Goal: Task Accomplishment & Management: Use online tool/utility

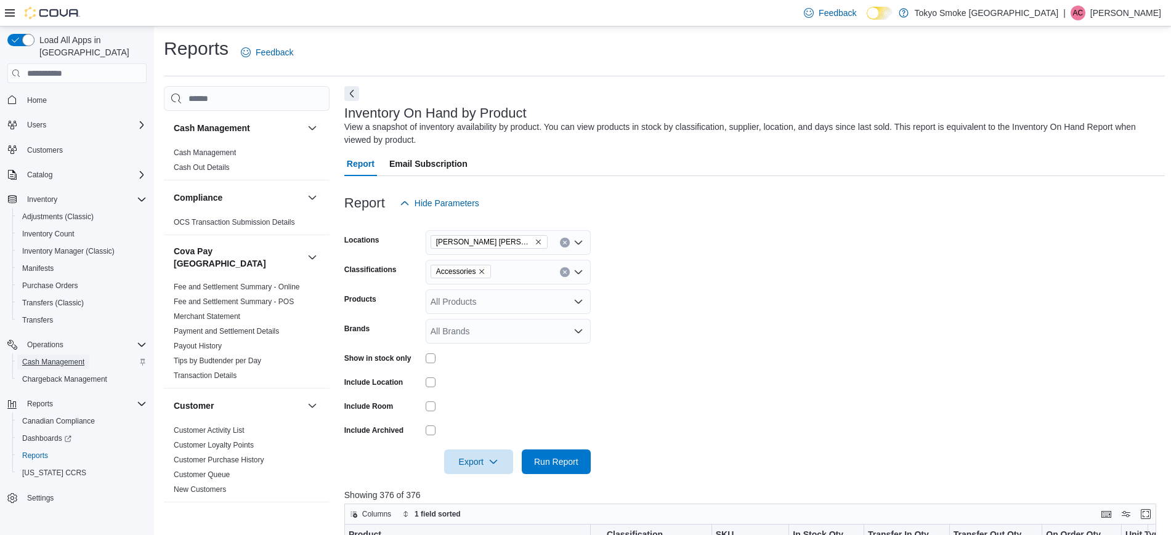
click at [65, 357] on span "Cash Management" at bounding box center [53, 362] width 62 height 10
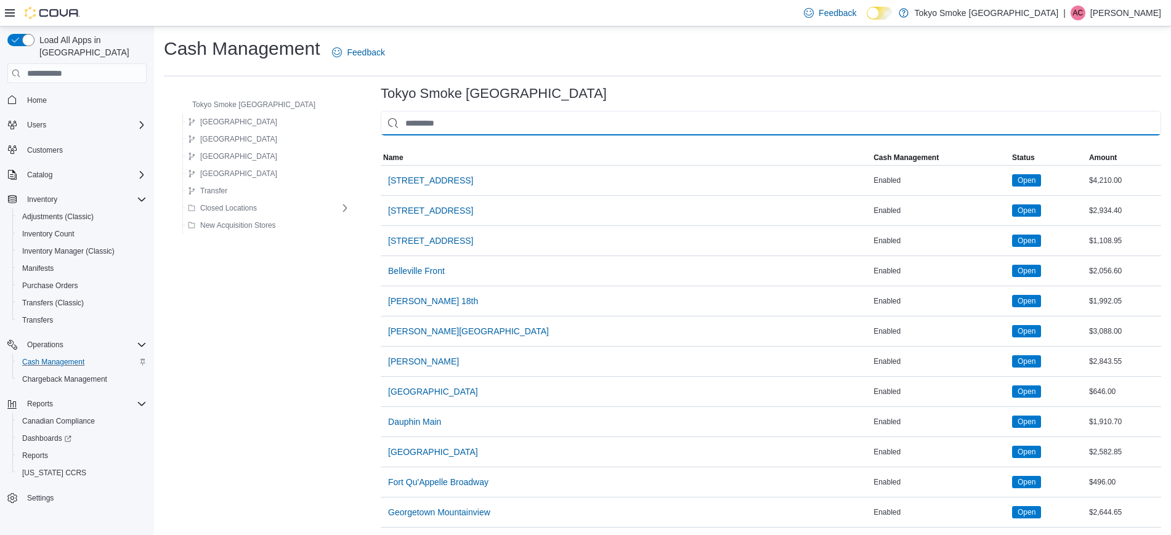
click at [413, 115] on input "This is a search bar. As you type, the results lower in the page will automatic…" at bounding box center [771, 123] width 780 height 25
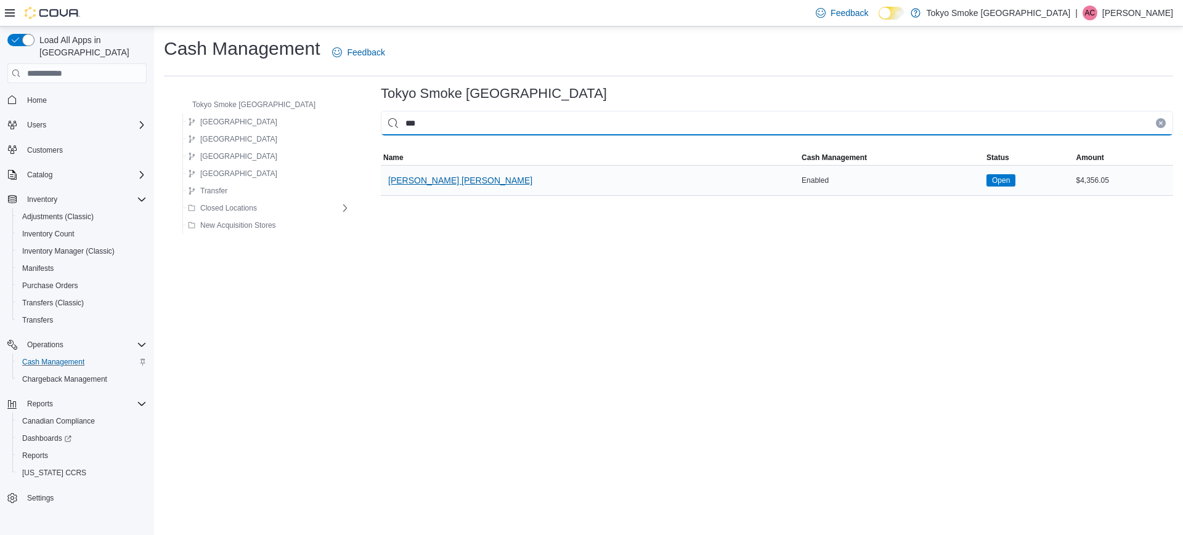
type input "***"
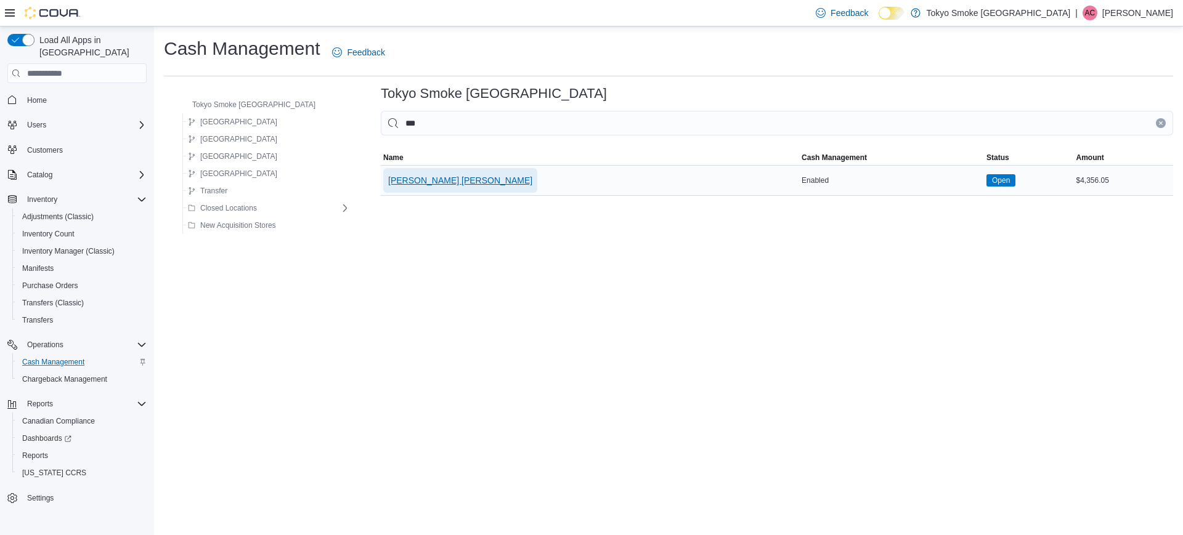
click at [423, 172] on button "[PERSON_NAME] [PERSON_NAME]" at bounding box center [460, 180] width 154 height 25
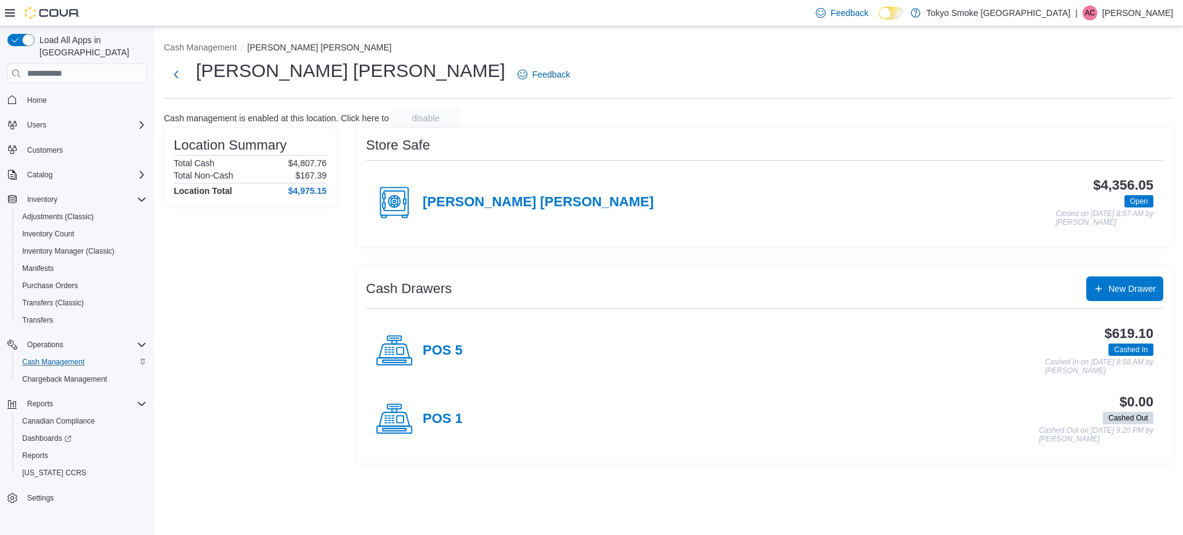
click at [450, 410] on div "POS 1" at bounding box center [419, 419] width 87 height 37
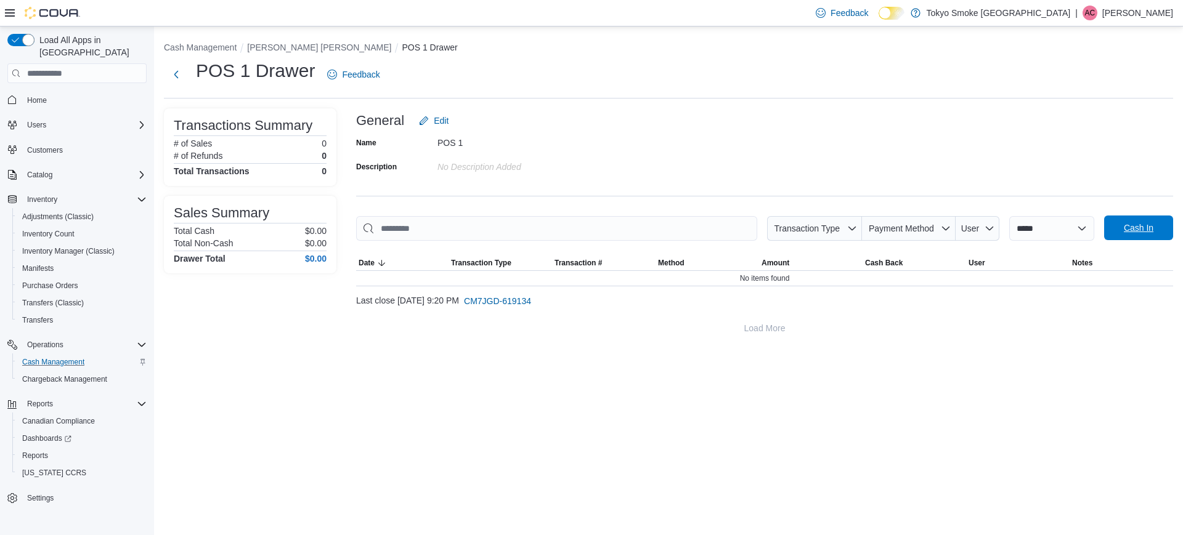
click at [1134, 219] on span "Cash In" at bounding box center [1138, 228] width 54 height 25
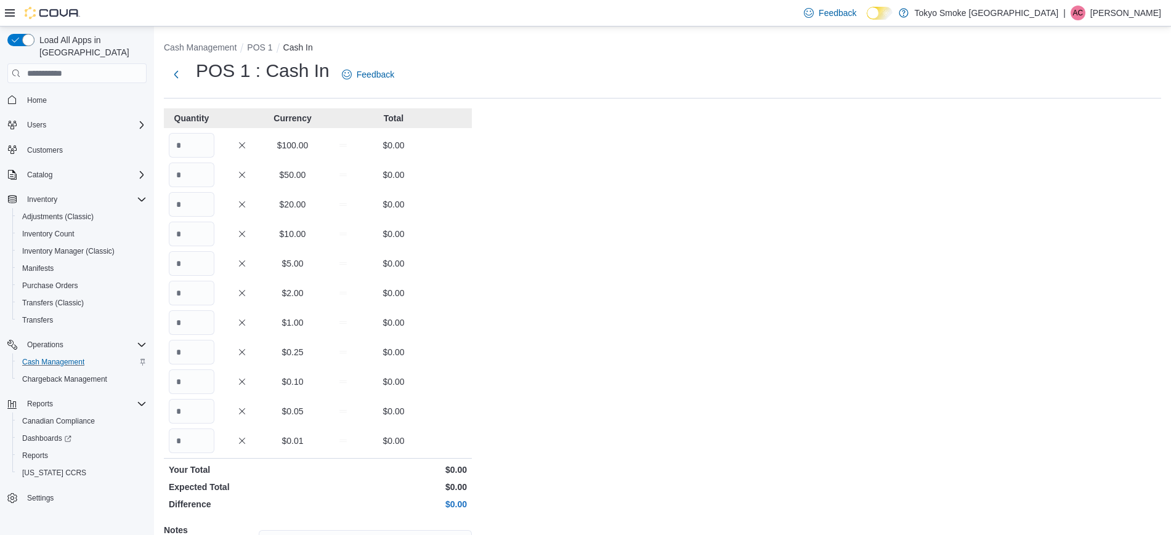
click at [227, 183] on div "$50.00 $0.00" at bounding box center [318, 175] width 308 height 25
click at [219, 170] on div "$50.00 $0.00" at bounding box center [318, 175] width 308 height 25
click at [193, 179] on input "Quantity" at bounding box center [192, 175] width 46 height 25
click at [214, 212] on input "*" at bounding box center [192, 204] width 46 height 25
click at [214, 213] on input "*" at bounding box center [192, 204] width 46 height 25
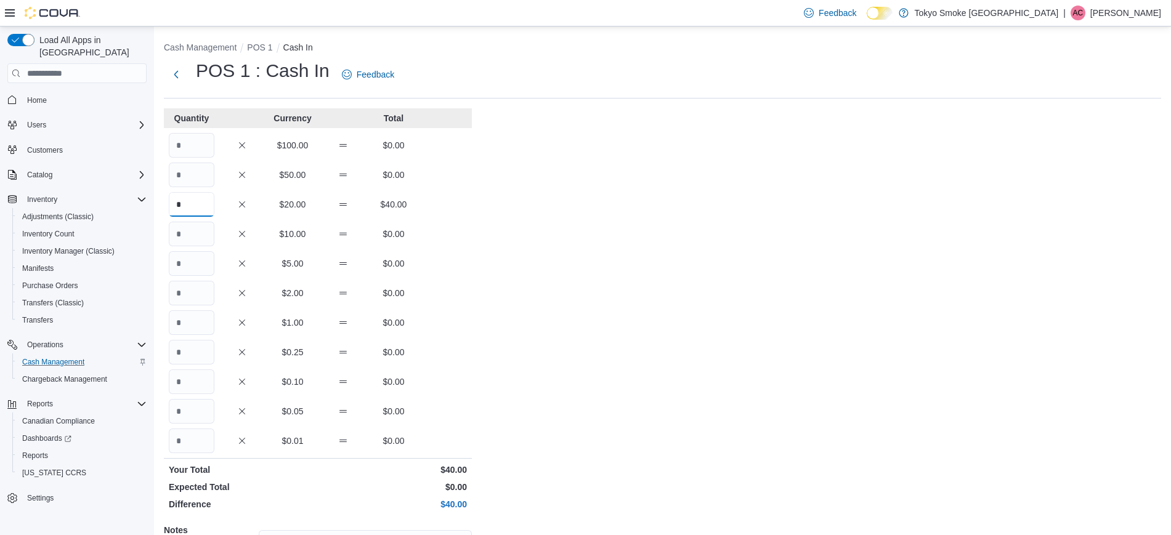
type input "*"
type input "**"
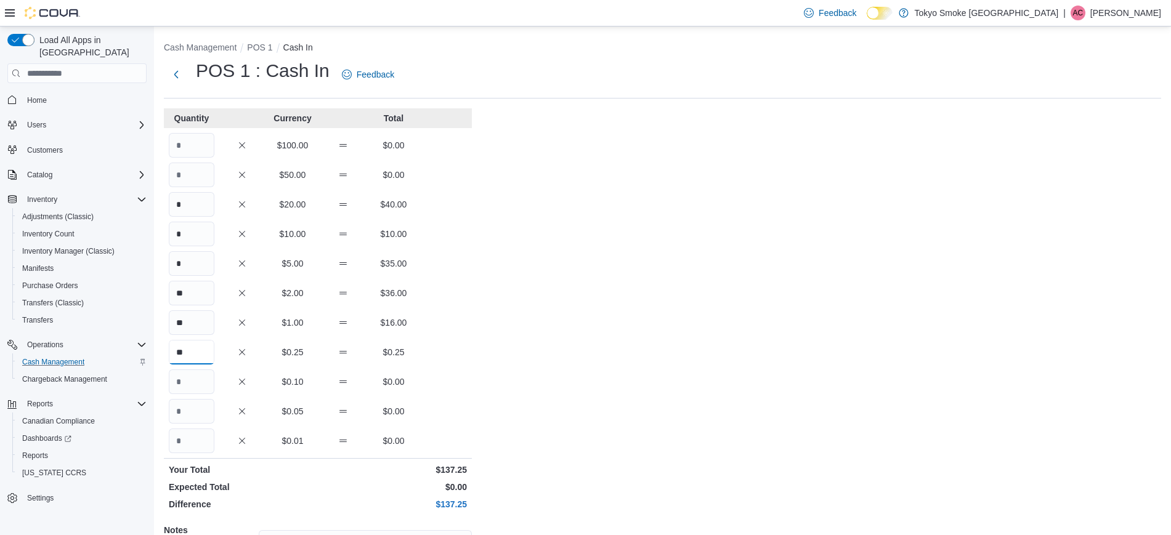
type input "**"
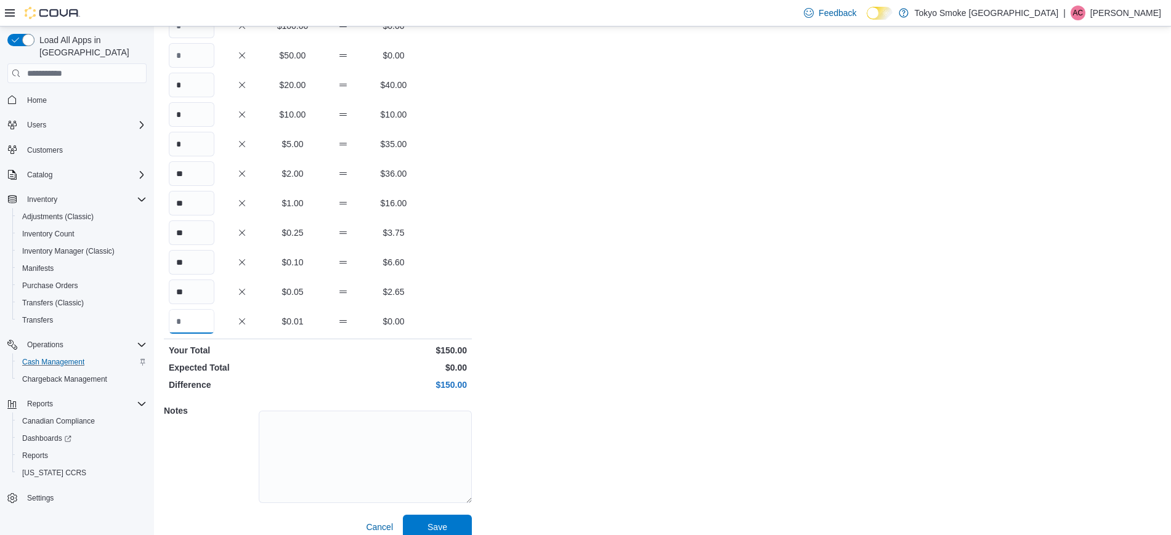
scroll to position [134, 0]
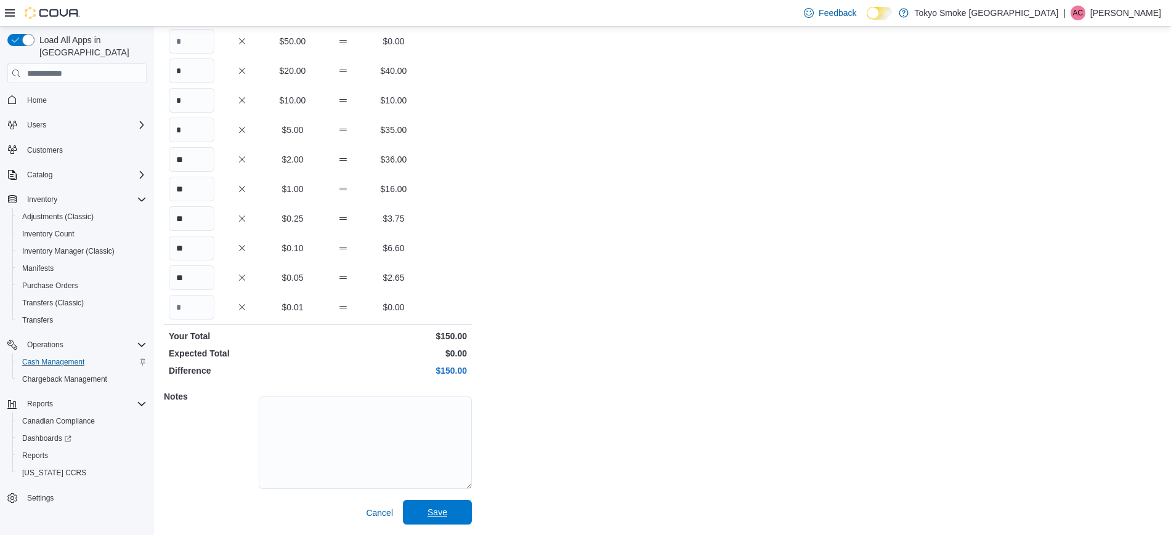
click at [432, 511] on span "Save" at bounding box center [437, 512] width 20 height 12
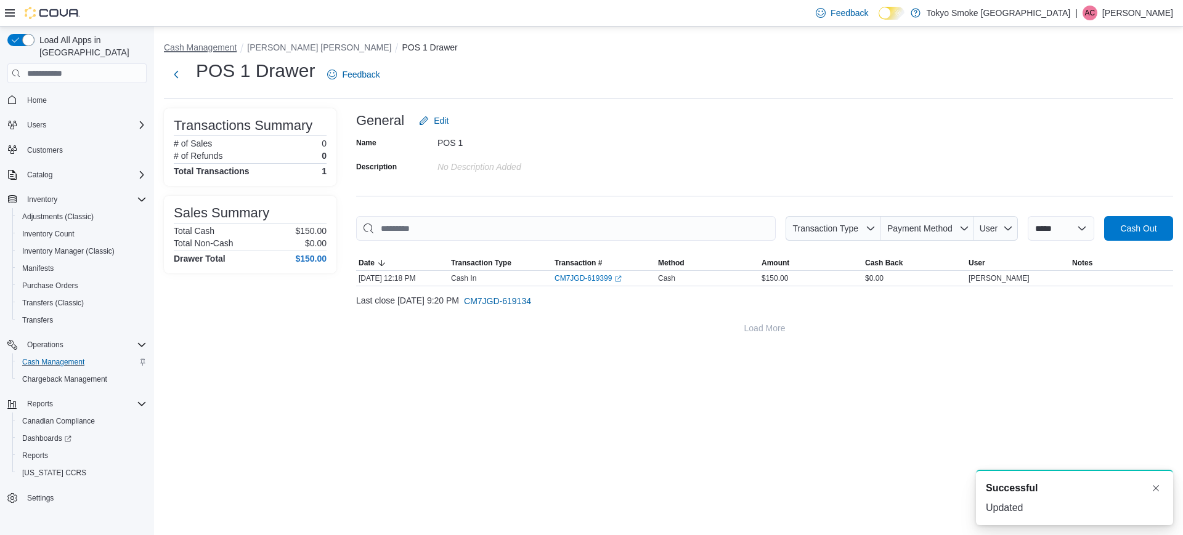
click at [229, 48] on button "Cash Management" at bounding box center [200, 47] width 73 height 10
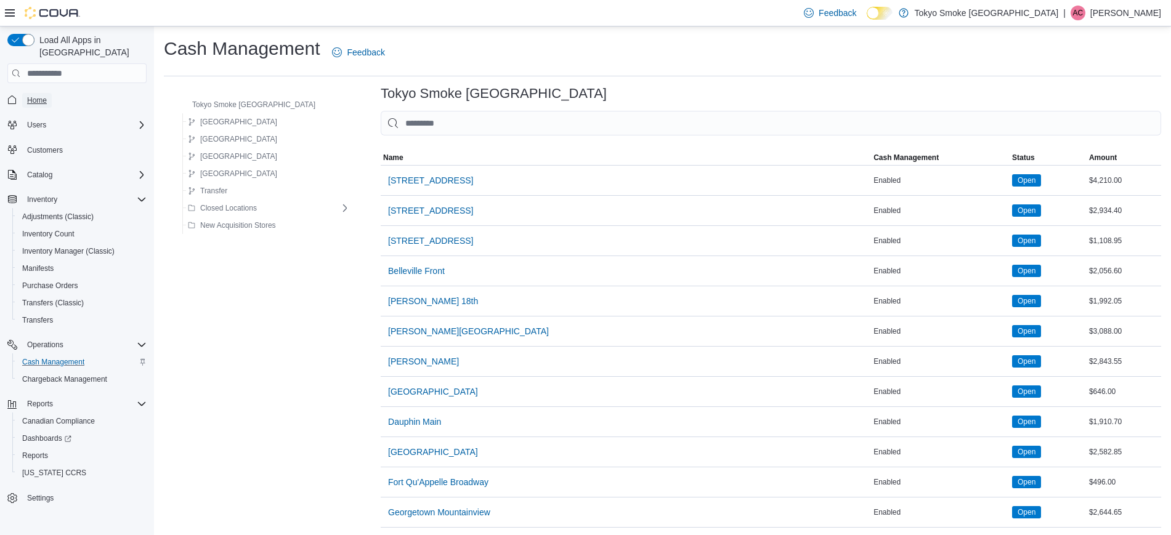
click at [38, 93] on span "Home" at bounding box center [37, 100] width 20 height 15
